Goal: Task Accomplishment & Management: Manage account settings

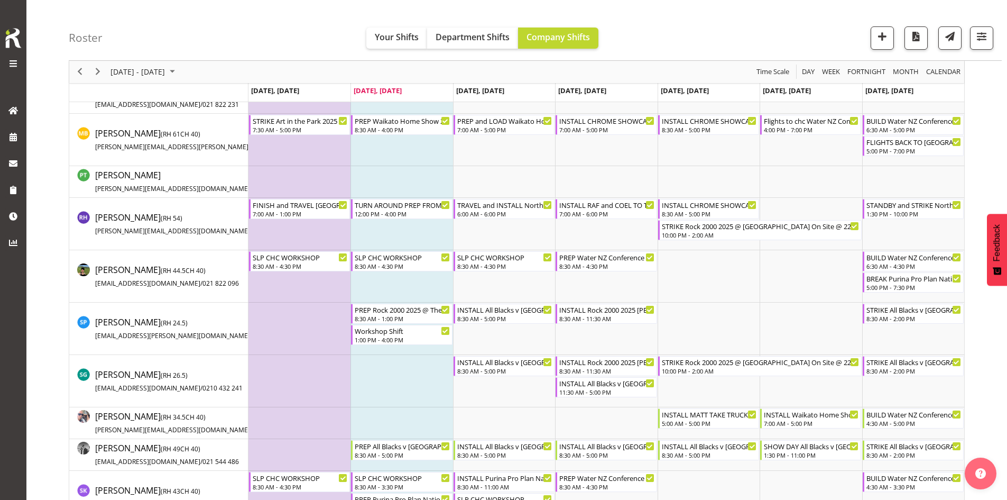
scroll to position [752, 0]
click at [983, 41] on span "button" at bounding box center [982, 37] width 14 height 14
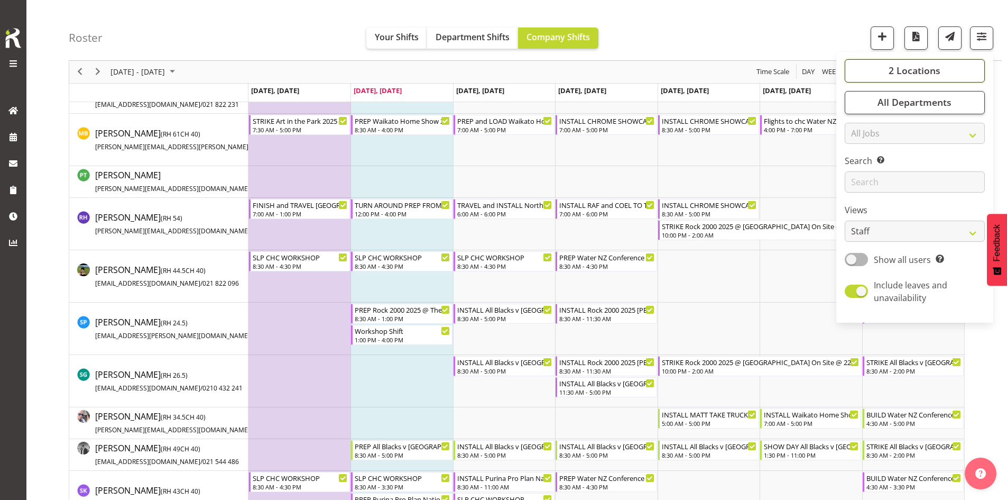
click at [942, 70] on button "2 Locations" at bounding box center [915, 70] width 140 height 23
click at [857, 258] on span at bounding box center [857, 262] width 8 height 8
click at [857, 259] on input "SLP" at bounding box center [856, 262] width 7 height 7
checkbox input "false"
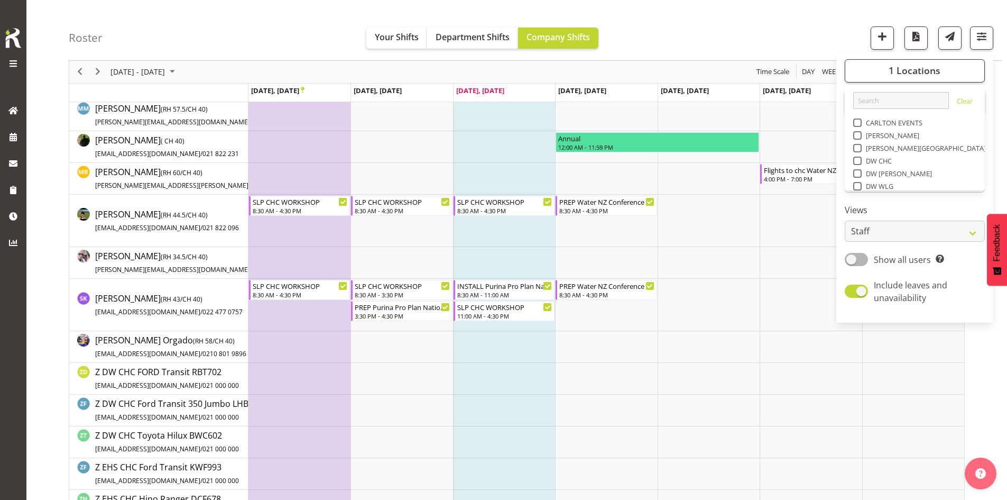
scroll to position [290, 0]
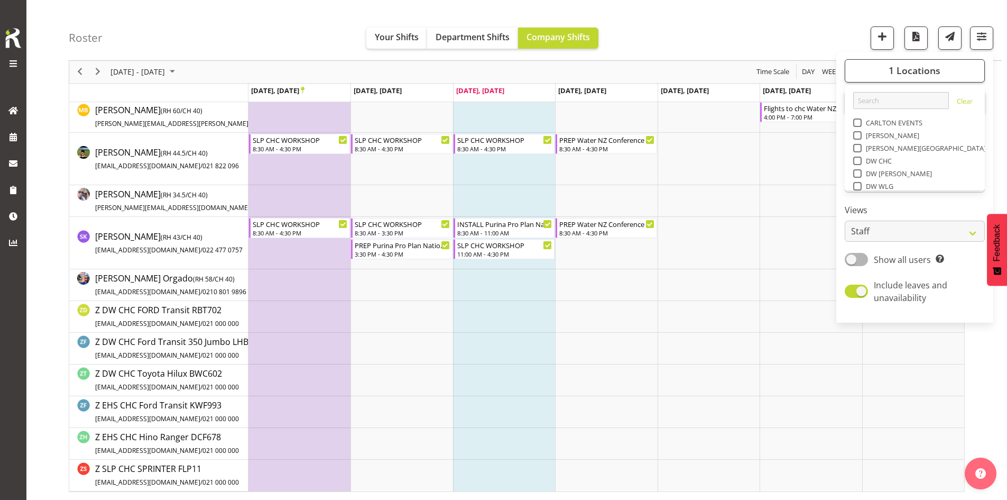
click at [697, 47] on div "Roster Your Shifts Department Shifts Company Shifts 1 Locations Clear CARLTON E…" at bounding box center [535, 30] width 933 height 61
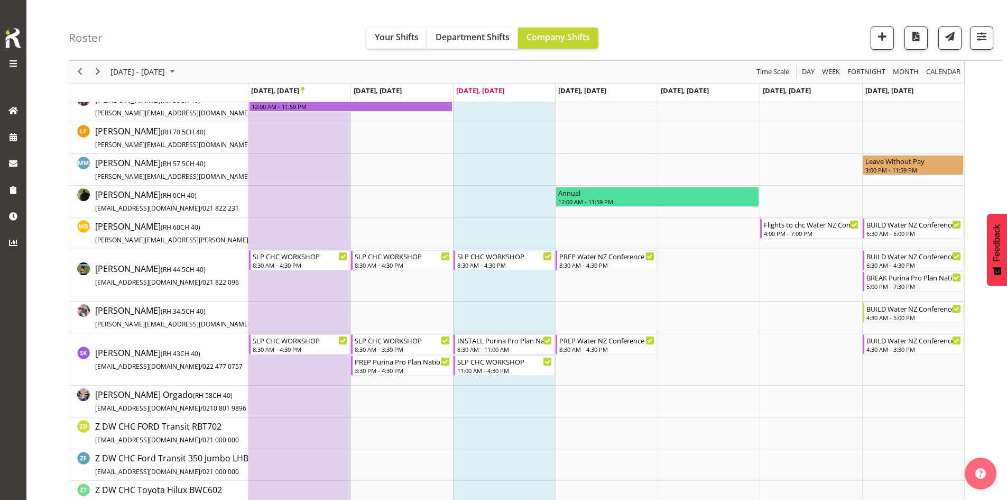
scroll to position [79, 0]
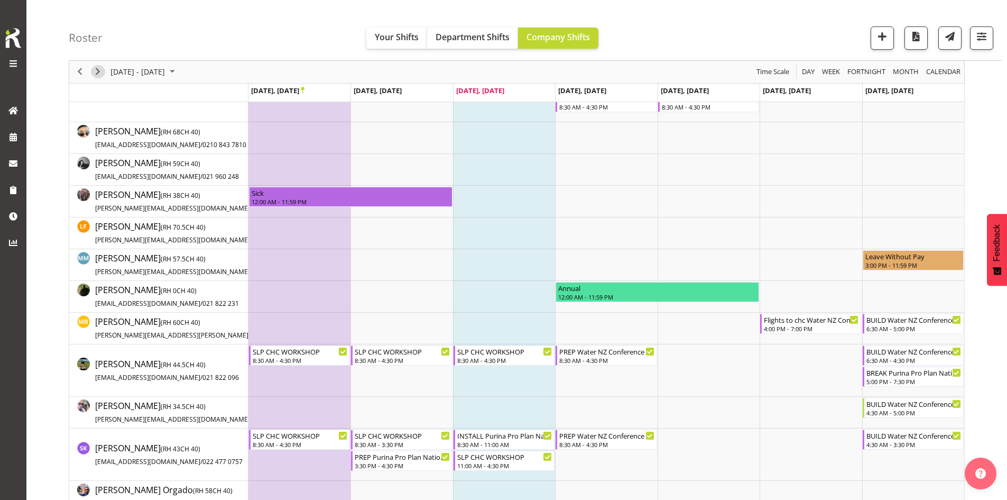
click at [97, 75] on span "Next" at bounding box center [97, 72] width 13 height 13
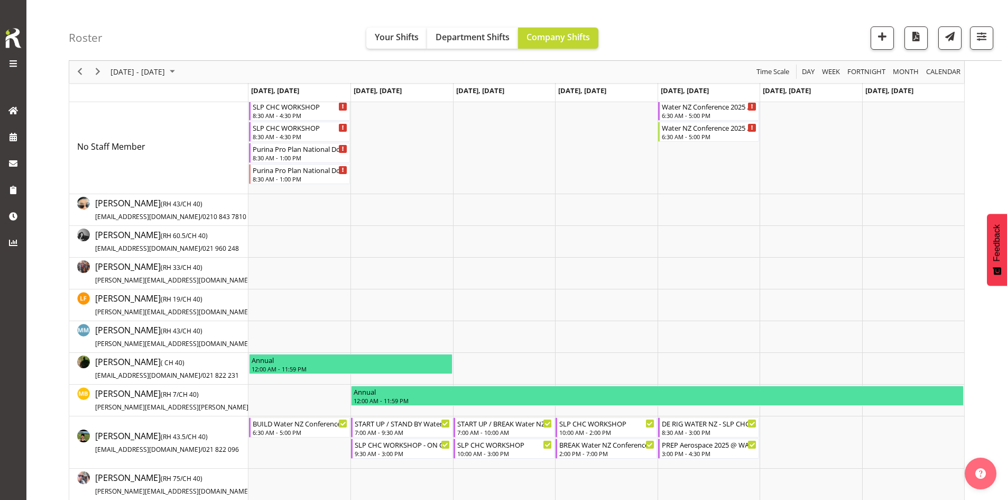
scroll to position [106, 0]
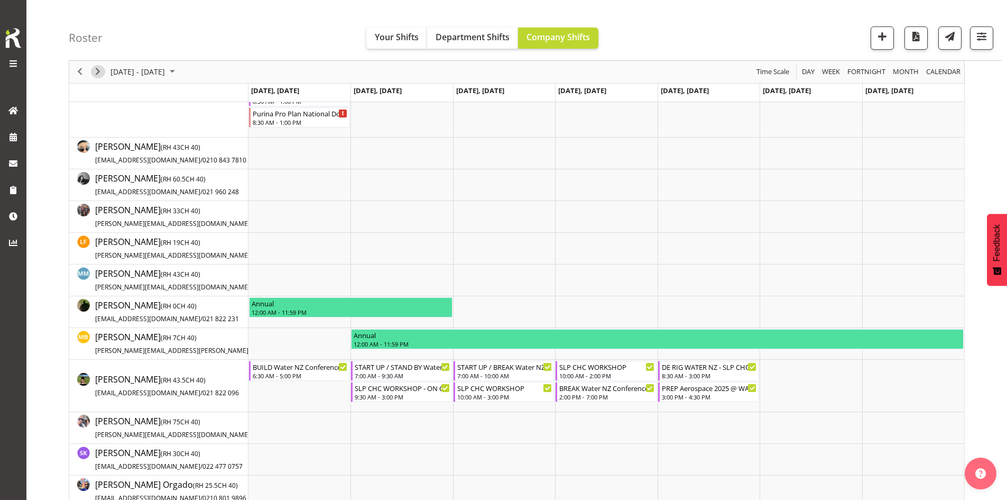
click at [98, 71] on span "Next" at bounding box center [97, 72] width 13 height 13
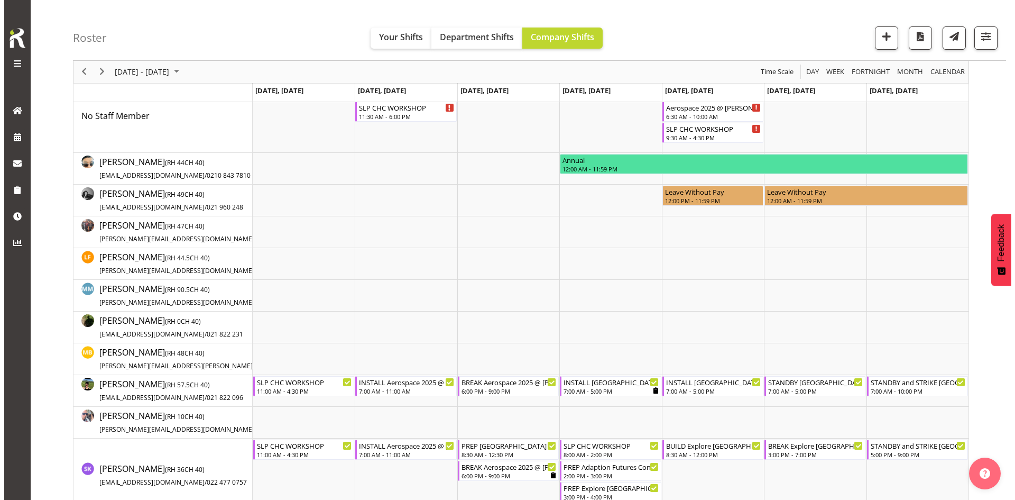
scroll to position [159, 0]
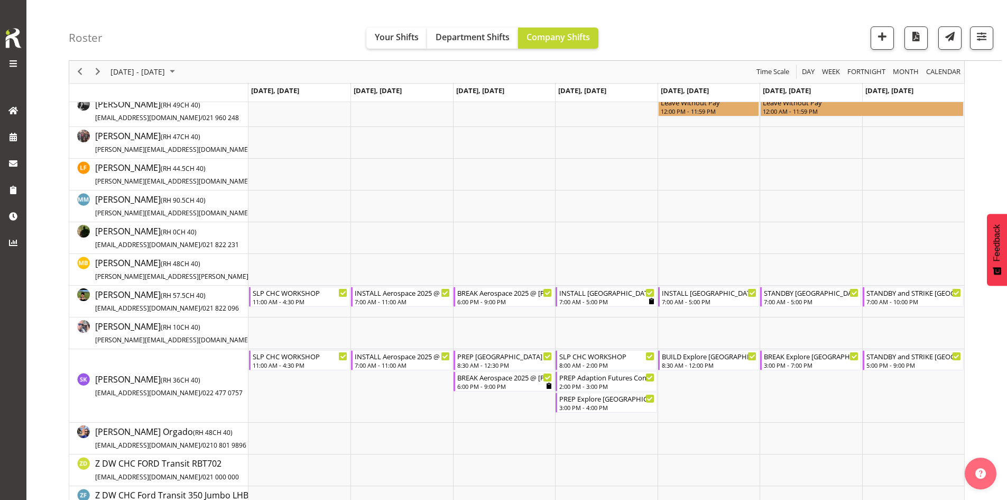
click at [288, 284] on td "Timeline Week of October 6, 2025" at bounding box center [299, 270] width 102 height 32
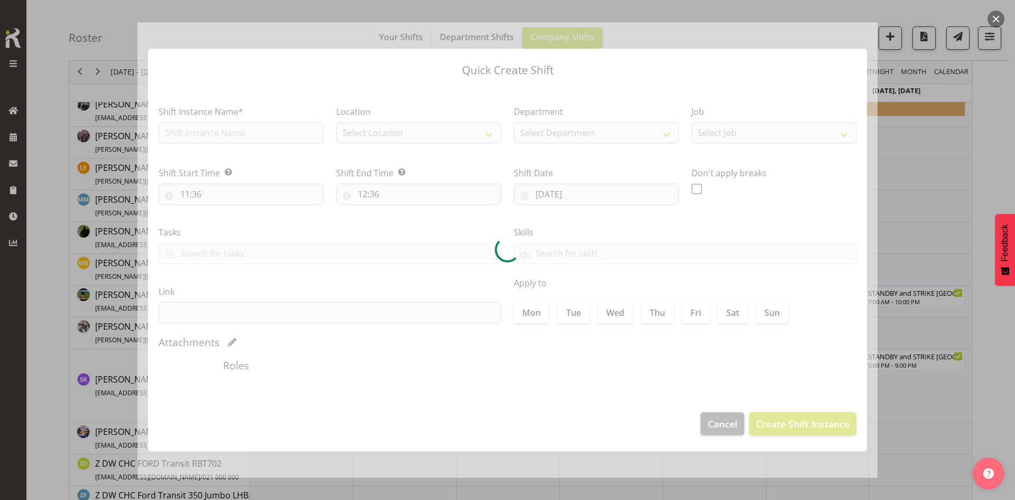
click at [907, 217] on div at bounding box center [507, 250] width 1015 height 500
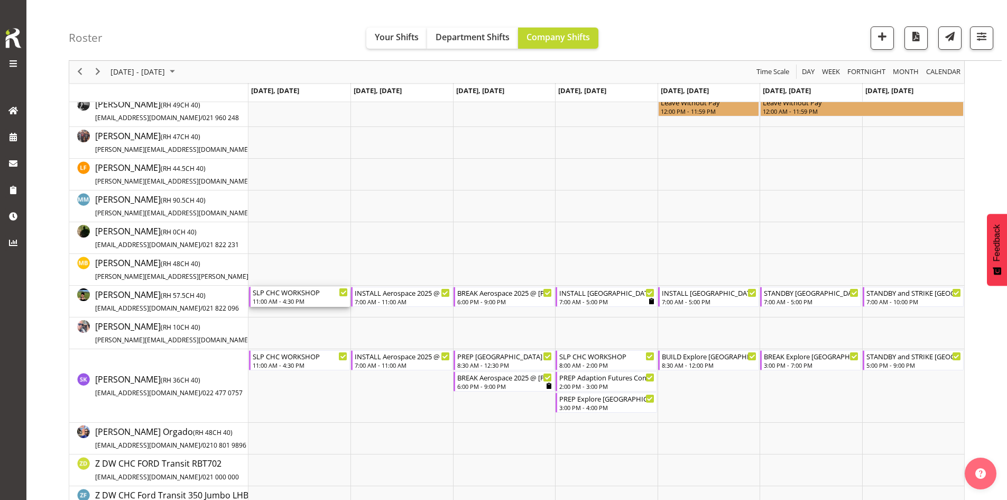
click at [315, 297] on div "SLP CHC WORKSHOP" at bounding box center [300, 292] width 95 height 11
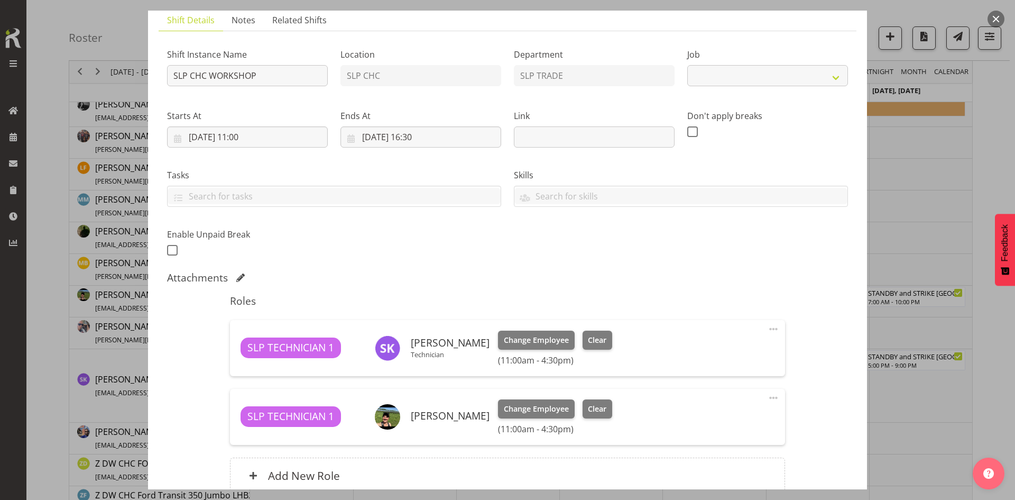
select select "45"
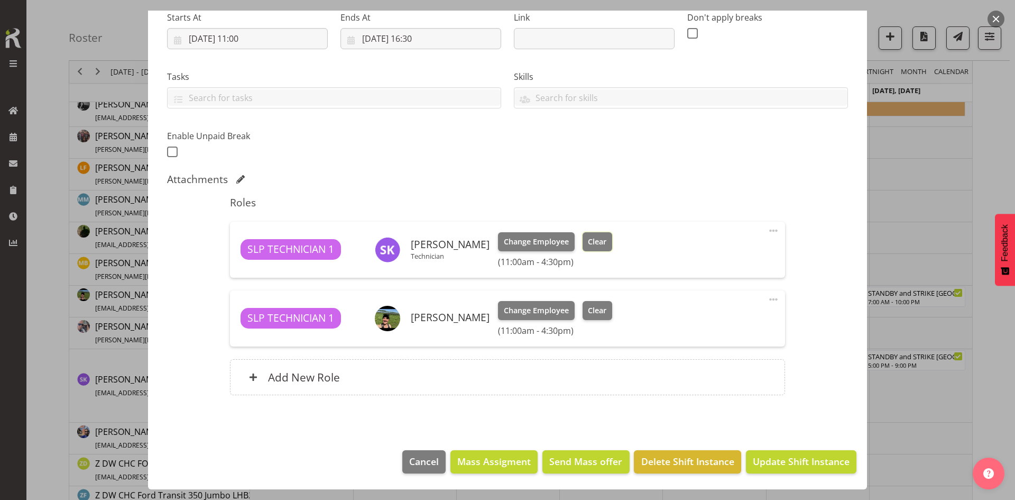
click at [586, 248] on button "Clear" at bounding box center [598, 241] width 30 height 19
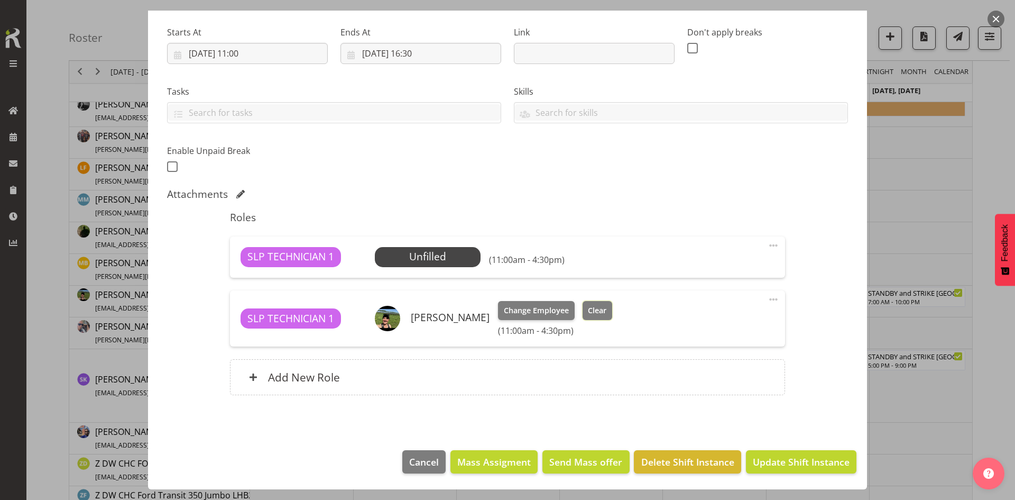
click at [594, 313] on span "Clear" at bounding box center [597, 310] width 19 height 12
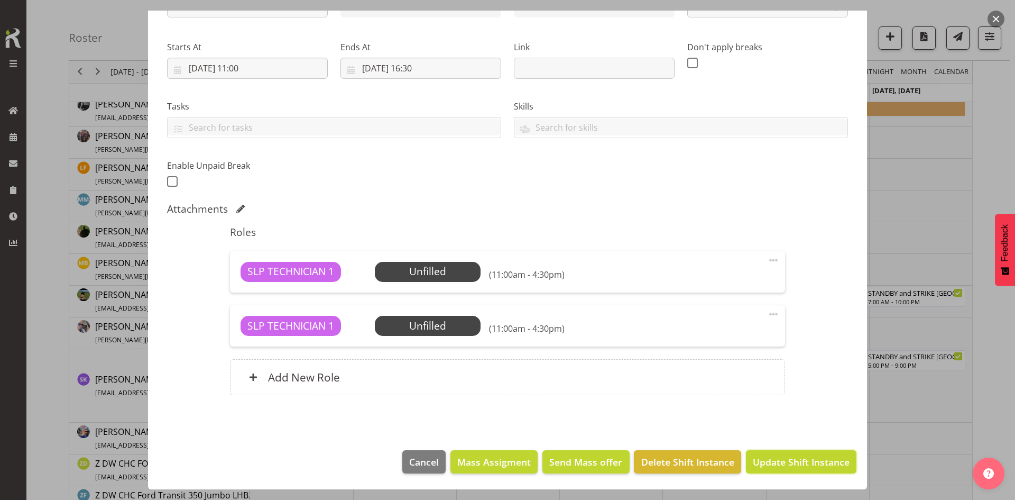
click at [788, 461] on footer "Cancel Mass Assigment Send Mass offer Delete Shift Instance Update Shift Instan…" at bounding box center [507, 464] width 719 height 50
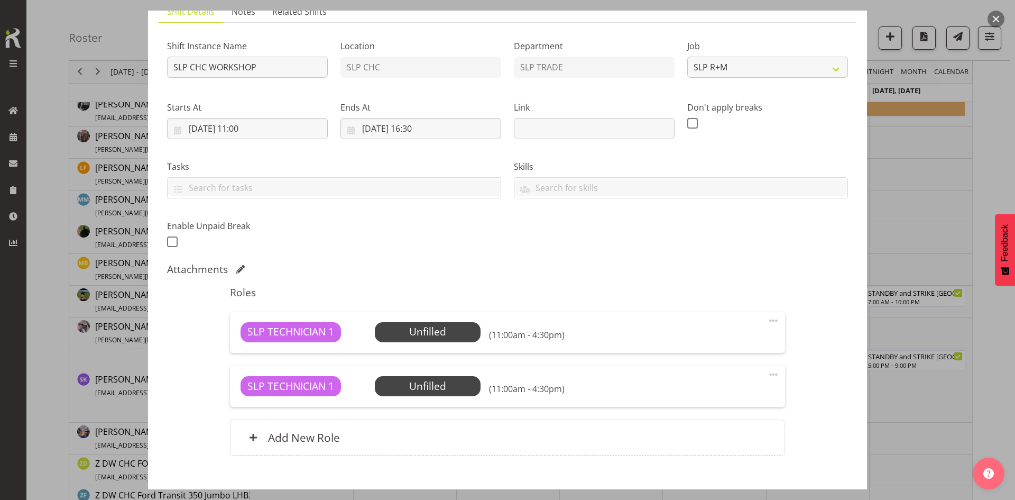
scroll to position [0, 0]
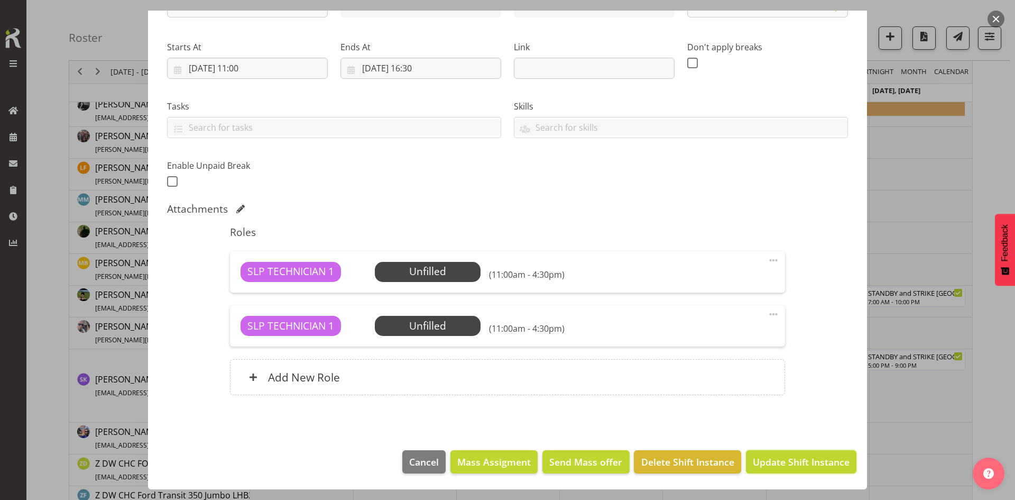
click at [783, 463] on span "Update Shift Instance" at bounding box center [801, 462] width 97 height 14
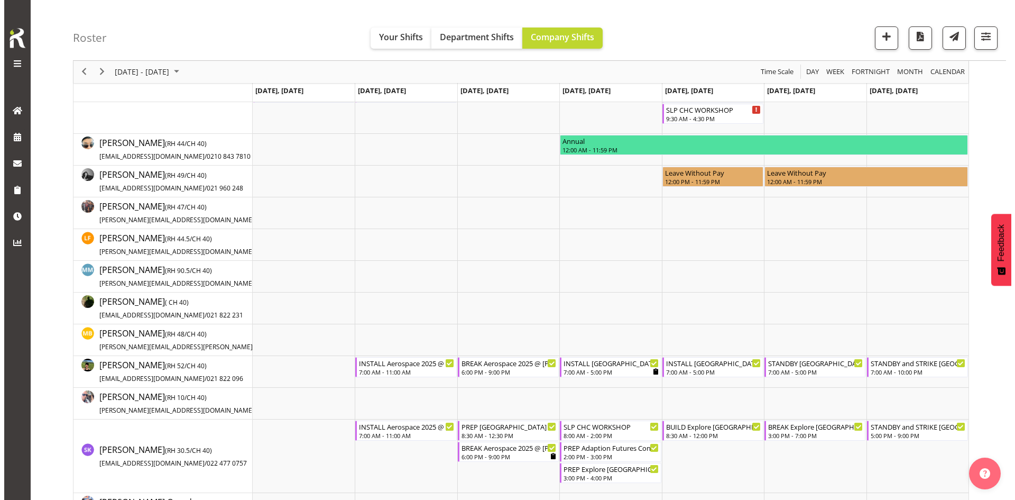
scroll to position [159, 0]
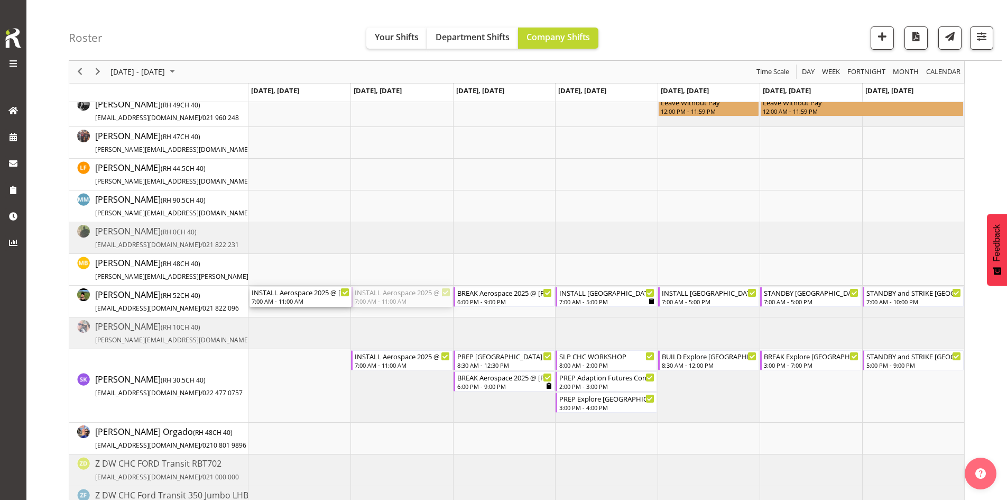
drag, startPoint x: 392, startPoint y: 297, endPoint x: 350, endPoint y: 293, distance: 42.4
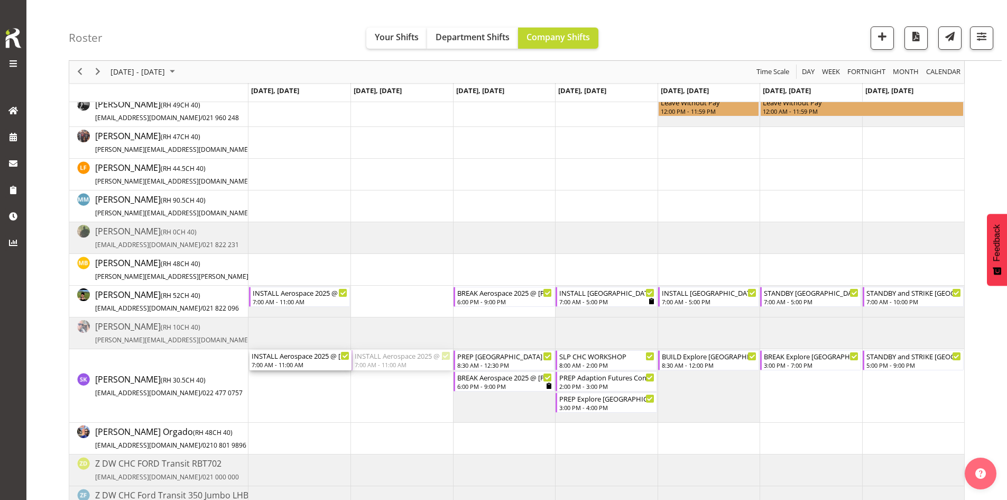
drag, startPoint x: 408, startPoint y: 361, endPoint x: 327, endPoint y: 369, distance: 81.3
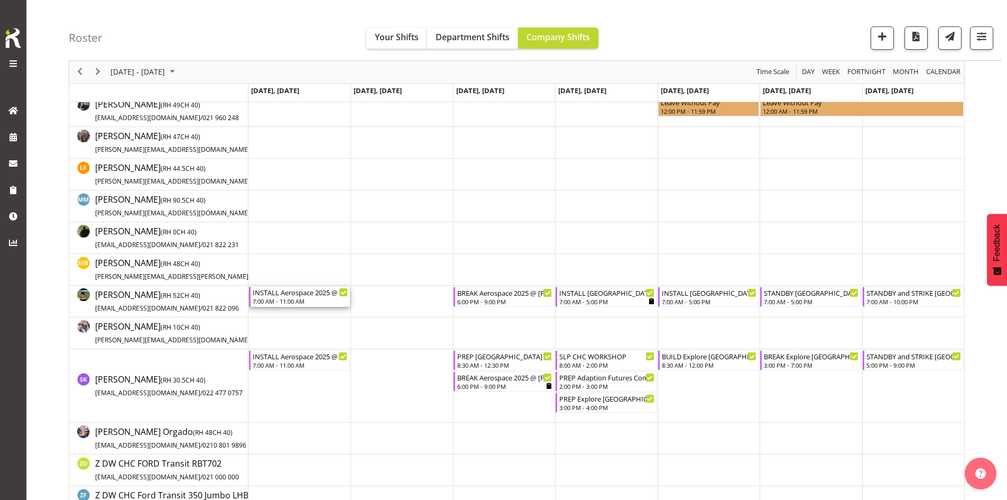
click at [311, 297] on div "INSTALL Aerospace 2025 @ [PERSON_NAME] On Site @ 0730 7:00 AM - 11:00 AM" at bounding box center [300, 297] width 95 height 20
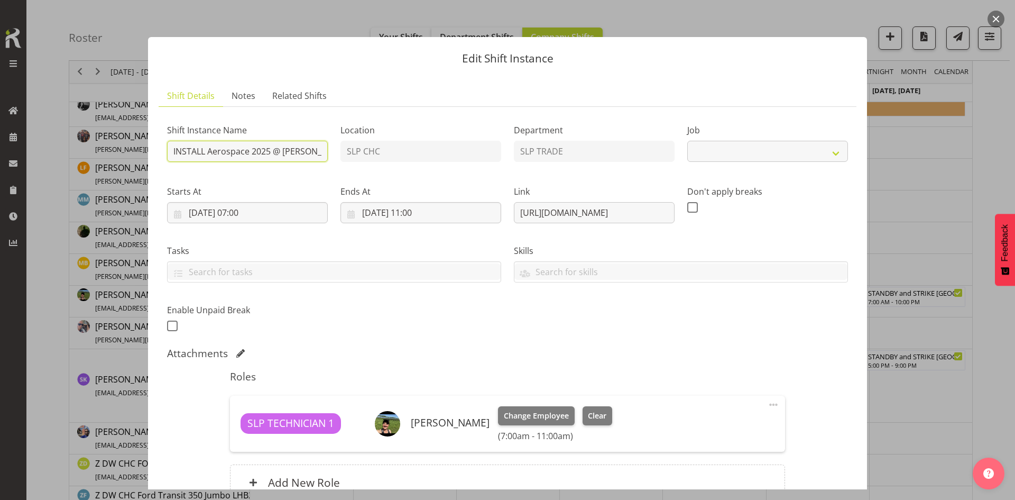
click at [297, 154] on input "INSTALL Aerospace 2025 @ [PERSON_NAME] On Site @ 0730" at bounding box center [247, 151] width 161 height 21
select select "9916"
type input "INSTALL Aerospace 2025 @ [PERSON_NAME] On Site @ 0730"
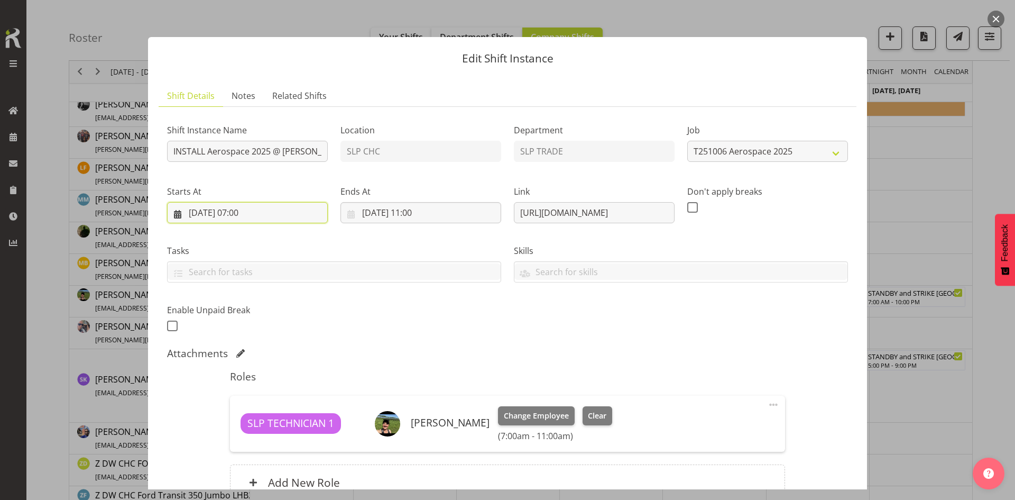
click at [289, 212] on input "[DATE] 07:00" at bounding box center [247, 212] width 161 height 21
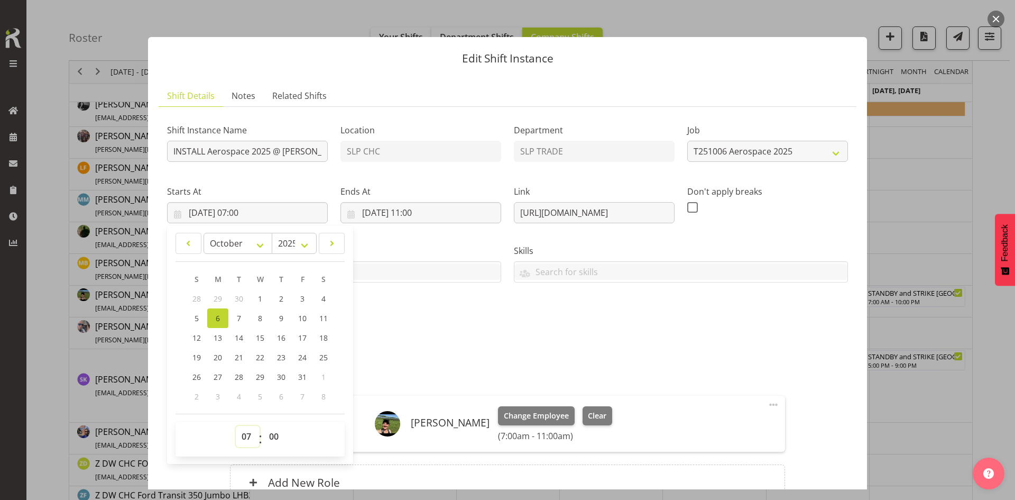
click at [242, 437] on select "00 01 02 03 04 05 06 07 08 09 10 11 12 13 14 15 16 17 18 19 20 21 22 23" at bounding box center [248, 436] width 24 height 21
select select "8"
click at [236, 426] on select "00 01 02 03 04 05 06 07 08 09 10 11 12 13 14 15 16 17 18 19 20 21 22 23" at bounding box center [248, 436] width 24 height 21
type input "[DATE] 08:00"
click at [470, 334] on div "Shift Instance Name INSTALL Aerospace 2025 @ [PERSON_NAME] On Site @ 0730 Locat…" at bounding box center [508, 225] width 694 height 232
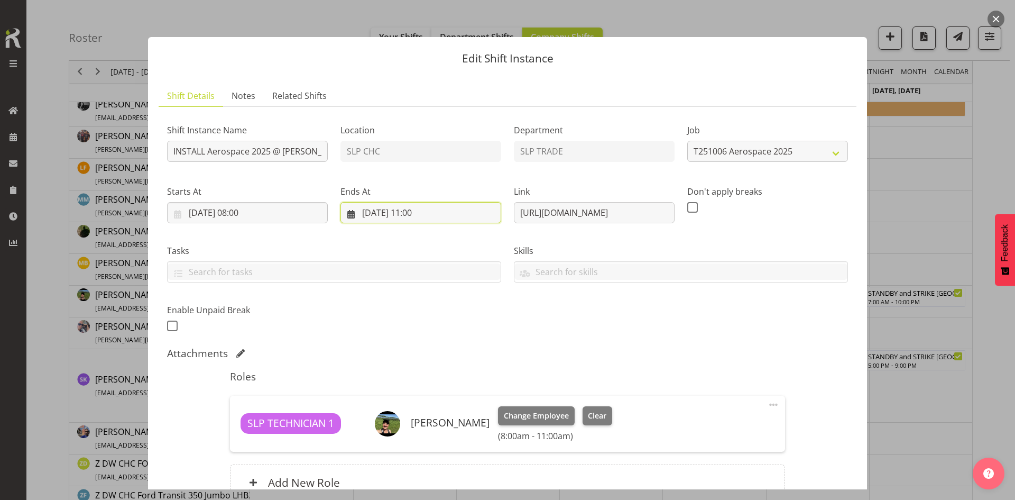
click at [450, 218] on input "[DATE] 11:00" at bounding box center [420, 212] width 161 height 21
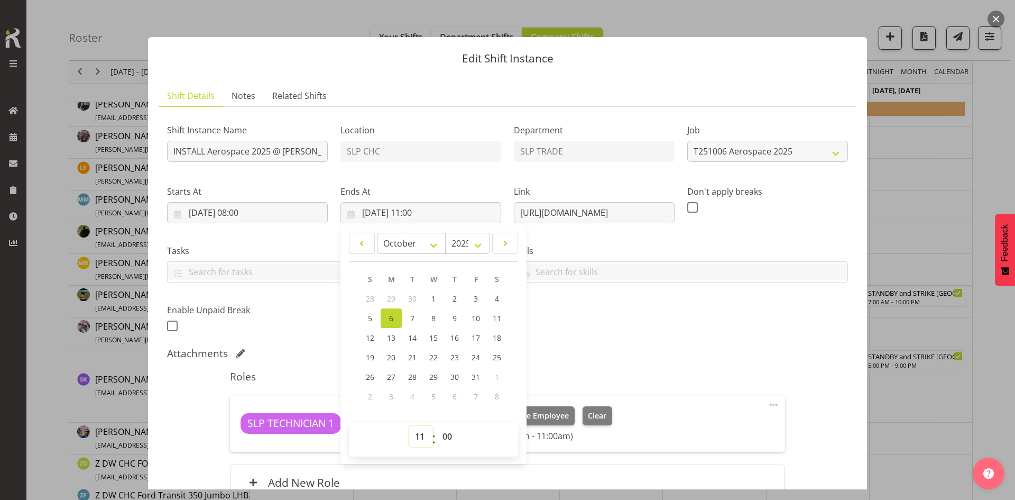
click at [416, 441] on select "00 01 02 03 04 05 06 07 08 09 10 11 12 13 14 15 16 17 18 19 20 21 22 23" at bounding box center [421, 436] width 24 height 21
select select "13"
click at [409, 426] on select "00 01 02 03 04 05 06 07 08 09 10 11 12 13 14 15 16 17 18 19 20 21 22 23" at bounding box center [421, 436] width 24 height 21
type input "[DATE] 13:00"
click at [451, 433] on select "00 01 02 03 04 05 06 07 08 09 10 11 12 13 14 15 16 17 18 19 20 21 22 23 24 25 2…" at bounding box center [449, 436] width 24 height 21
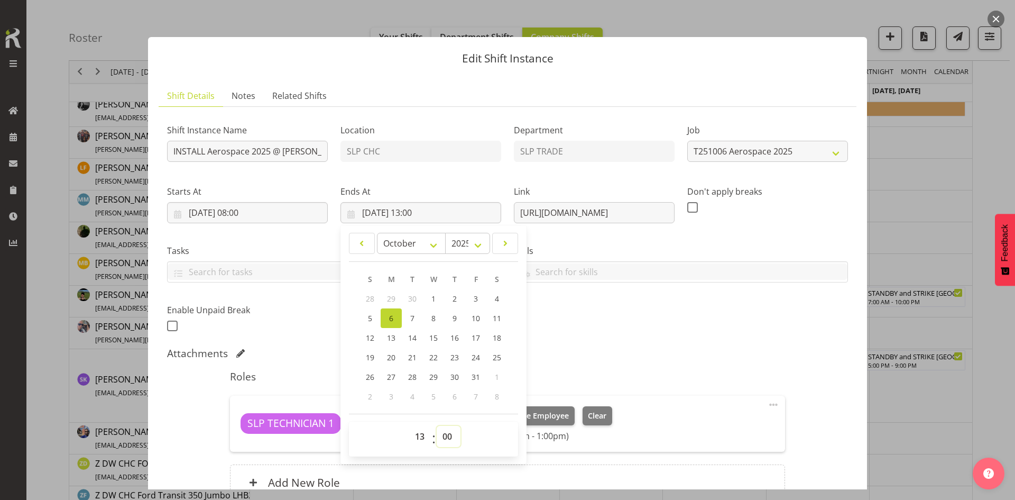
select select "30"
click at [437, 426] on select "00 01 02 03 04 05 06 07 08 09 10 11 12 13 14 15 16 17 18 19 20 21 22 23 24 25 2…" at bounding box center [449, 436] width 24 height 21
type input "[DATE] 13:30"
click at [607, 384] on div "Roles SLP TECHNICIAN 1 [PERSON_NAME] Change Employee Clear (8:00am - 1:30pm) Ed…" at bounding box center [507, 438] width 567 height 149
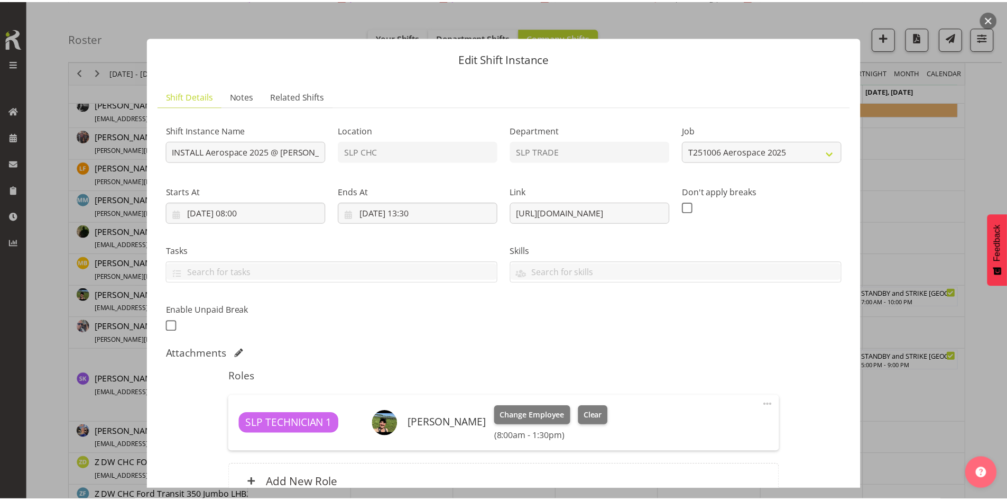
scroll to position [105, 0]
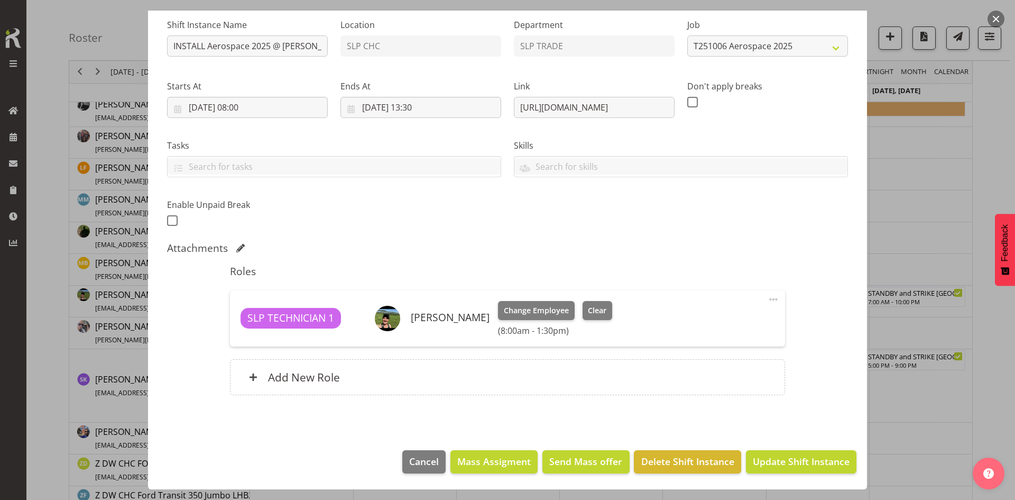
click at [467, 374] on div "Add New Role" at bounding box center [507, 377] width 555 height 36
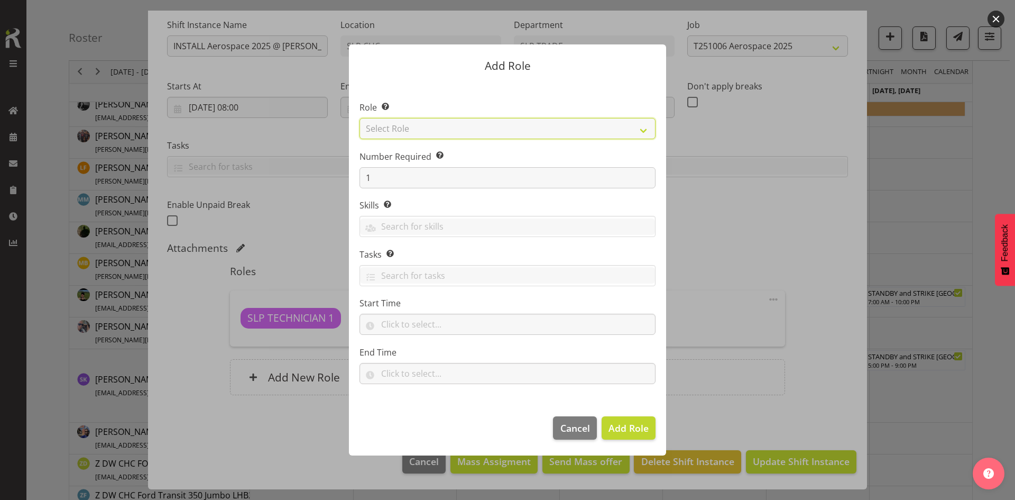
click at [604, 134] on select "Select Role ACCOUNT MANAGER ACCOUNT MANAGER DW ACCOUNTS [PERSON_NAME] VEHICLES …" at bounding box center [507, 128] width 296 height 21
select select "123"
click at [359, 118] on select "Select Role ACCOUNT MANAGER ACCOUNT MANAGER DW ACCOUNTS [PERSON_NAME] VEHICLES …" at bounding box center [507, 128] width 296 height 21
click at [631, 427] on span "Add Role" at bounding box center [628, 427] width 40 height 13
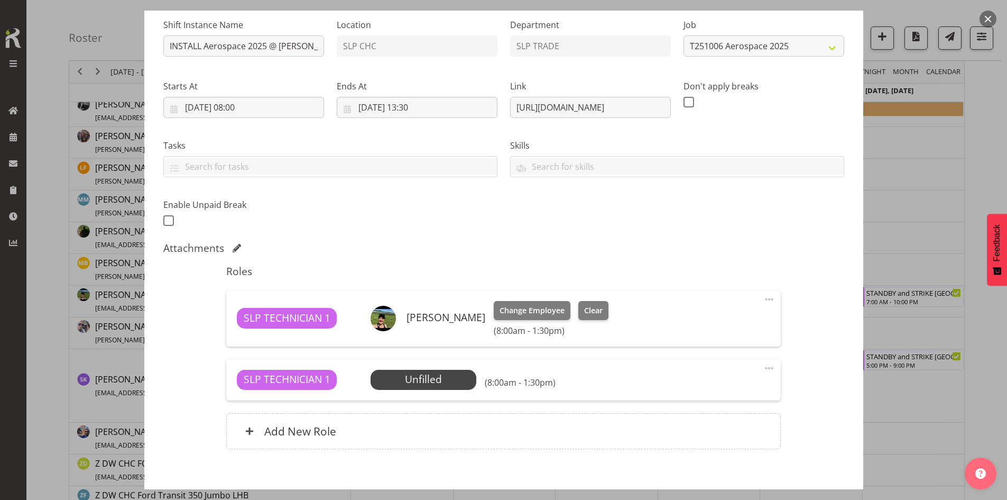
click at [0, 0] on span "Select Employee" at bounding box center [0, 0] width 0 height 0
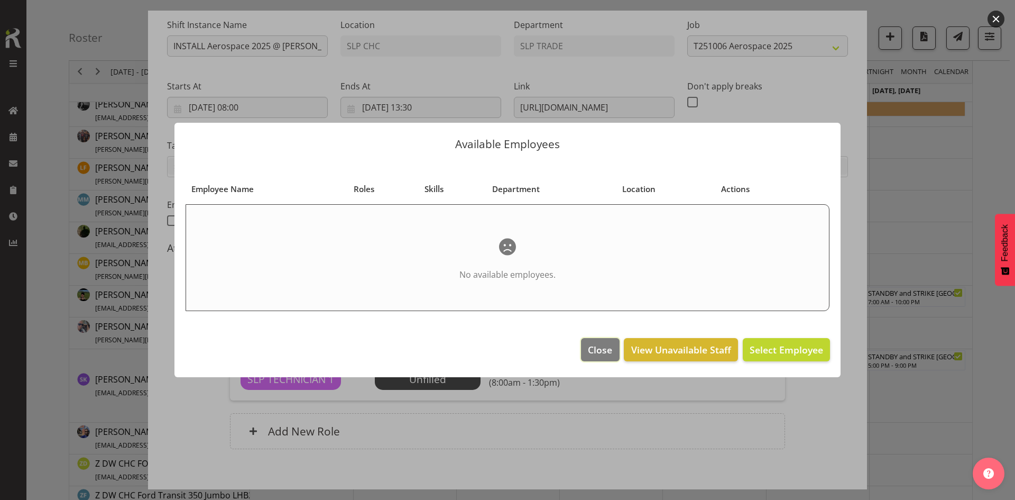
drag, startPoint x: 602, startPoint y: 352, endPoint x: 617, endPoint y: 354, distance: 15.5
click at [602, 352] on span "Close" at bounding box center [600, 350] width 24 height 14
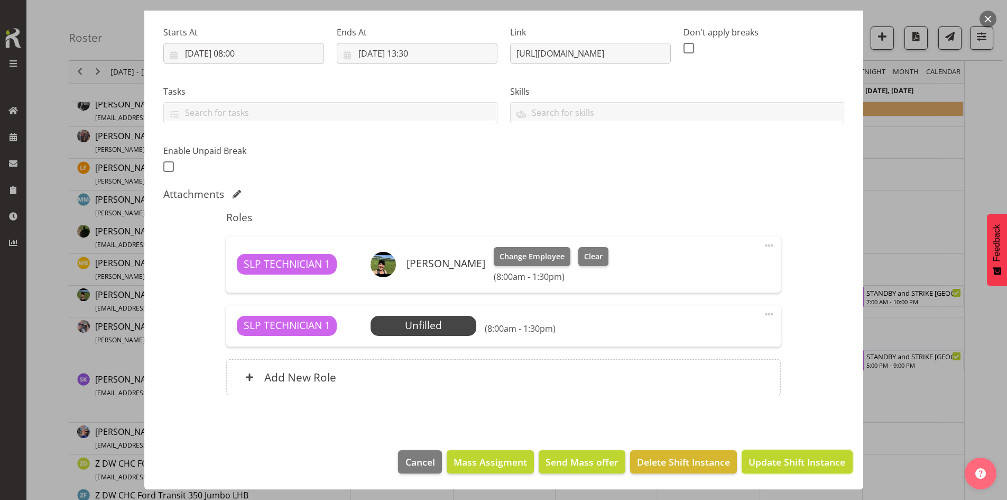
click at [812, 472] on button "Update Shift Instance" at bounding box center [797, 461] width 110 height 23
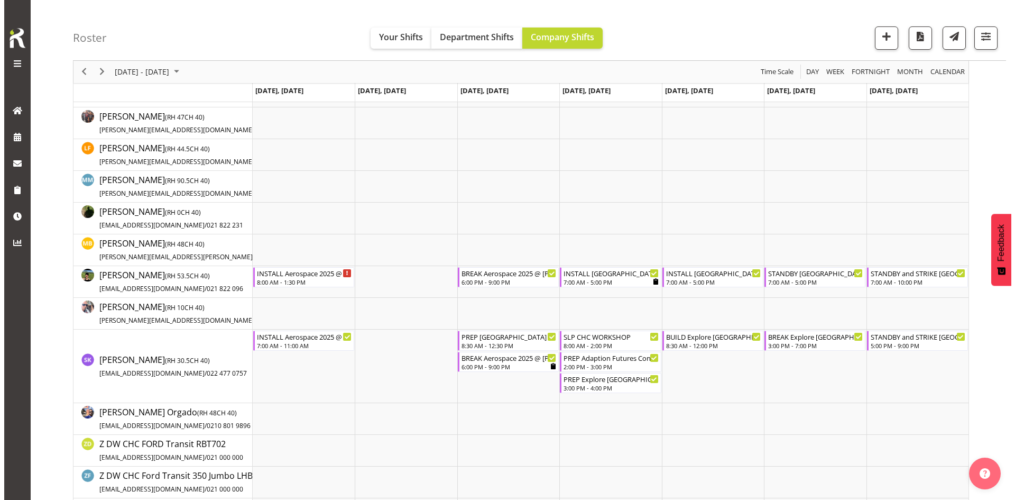
scroll to position [264, 0]
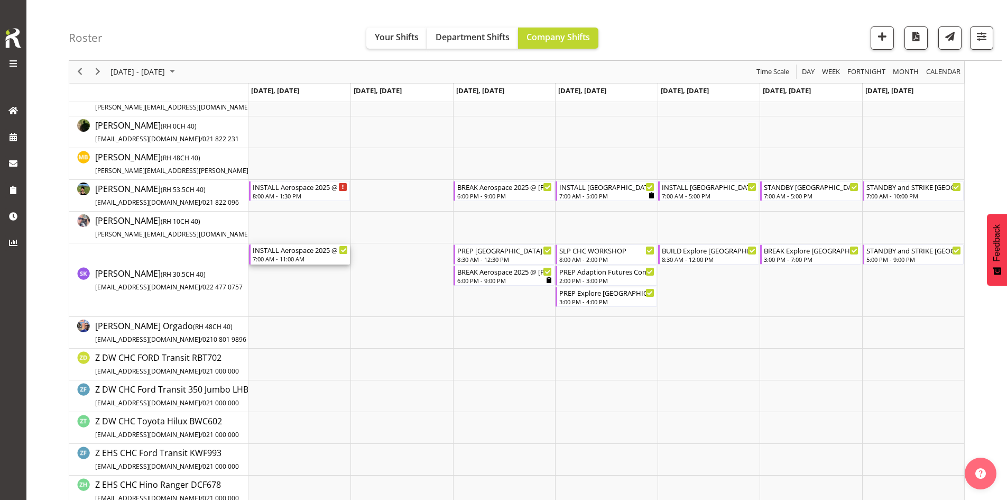
click at [301, 252] on div "INSTALL Aerospace 2025 @ [PERSON_NAME] On Site @ 0730" at bounding box center [300, 249] width 95 height 11
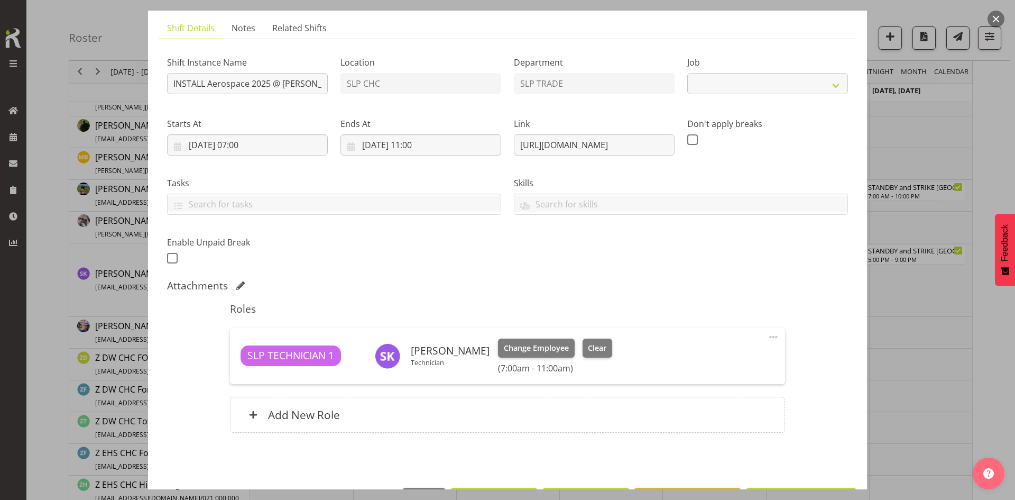
select select "9916"
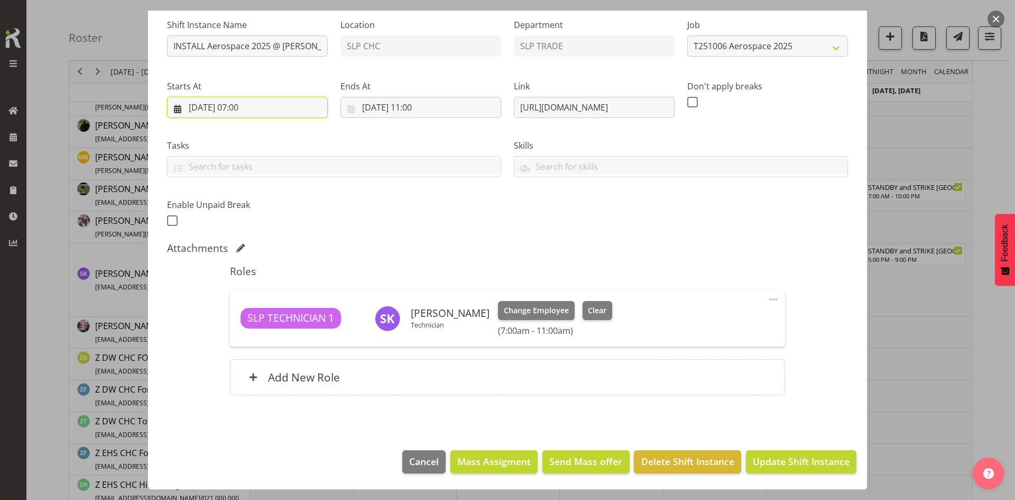
click at [284, 102] on input "[DATE] 07:00" at bounding box center [247, 107] width 161 height 21
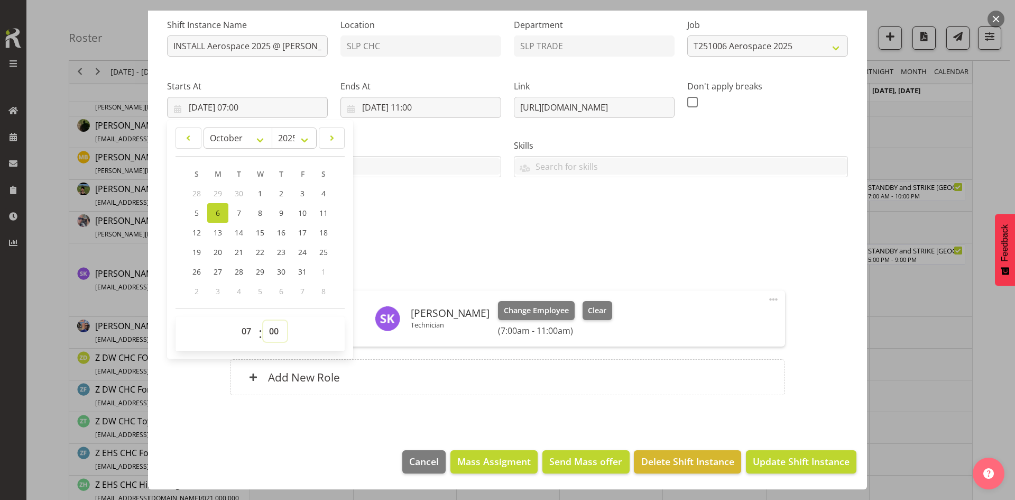
click at [279, 326] on select "00 01 02 03 04 05 06 07 08 09 10 11 12 13 14 15 16 17 18 19 20 21 22 23 24 25 2…" at bounding box center [275, 330] width 24 height 21
select select "30"
click at [263, 320] on select "00 01 02 03 04 05 06 07 08 09 10 11 12 13 14 15 16 17 18 19 20 21 22 23 24 25 2…" at bounding box center [275, 330] width 24 height 21
type input "[DATE] 07:30"
click at [429, 255] on div "Attachments" at bounding box center [507, 249] width 681 height 15
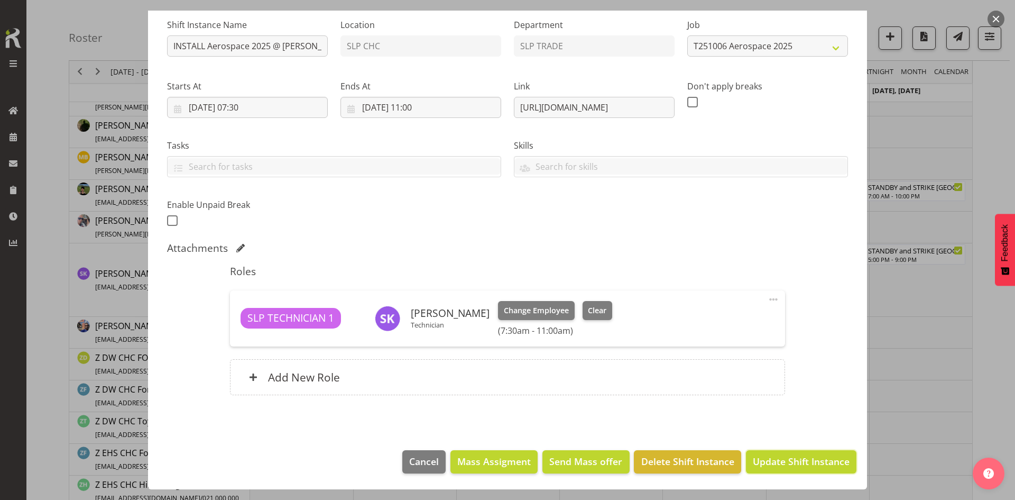
click at [758, 452] on button "Update Shift Instance" at bounding box center [801, 461] width 110 height 23
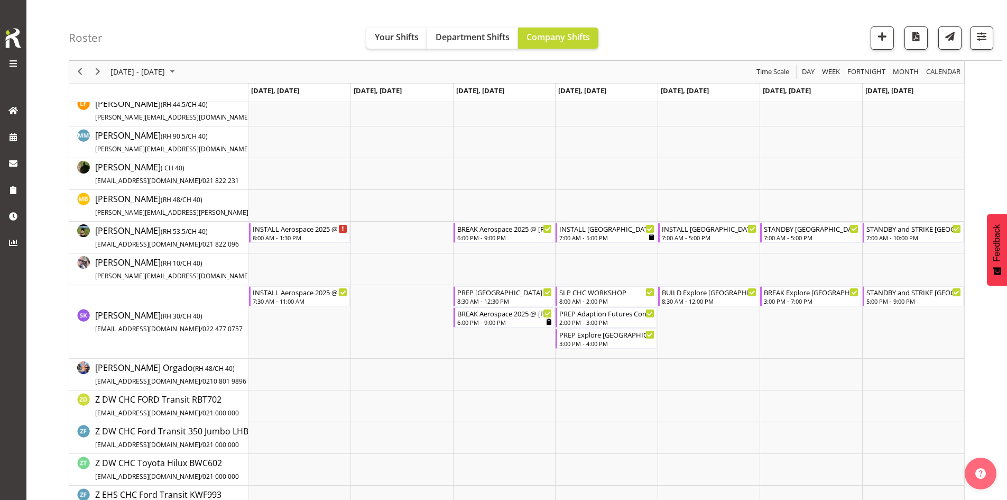
scroll to position [0, 0]
